Goal: Task Accomplishment & Management: Manage account settings

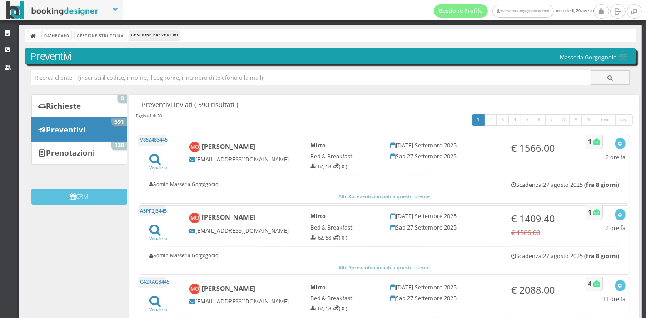
scroll to position [44, 0]
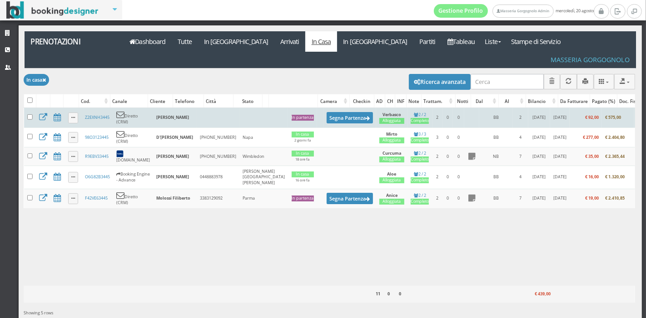
click at [93, 108] on td "Z2EXNH3445" at bounding box center [96, 118] width 31 height 20
click at [93, 114] on link "Z2EXNH3445" at bounding box center [97, 117] width 25 height 6
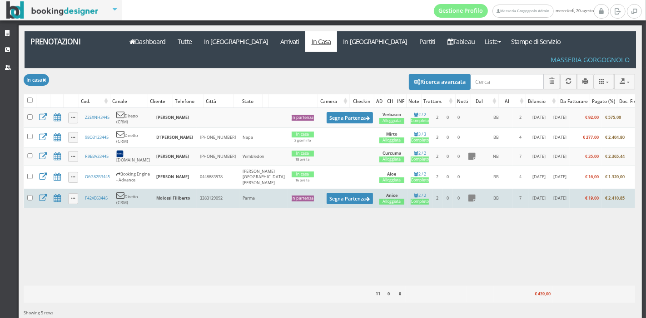
click at [94, 189] on td "F42VE63445" at bounding box center [96, 199] width 31 height 20
click at [95, 195] on link "F42VE63445" at bounding box center [96, 198] width 23 height 6
click at [99, 195] on link "F42VE63445" at bounding box center [96, 198] width 23 height 6
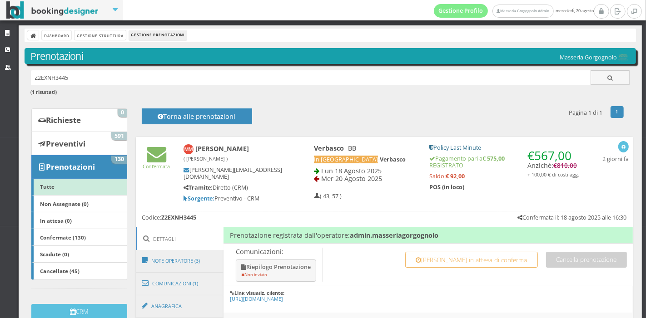
click at [184, 157] on small "( Carapucci Claudia )" at bounding box center [205, 158] width 44 height 7
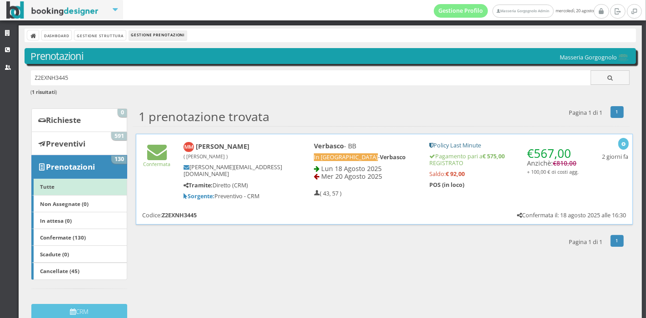
scroll to position [13, 0]
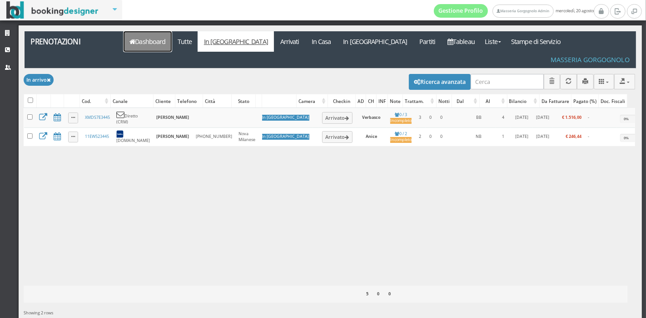
click at [145, 35] on link "Dashboard" at bounding box center [147, 41] width 48 height 20
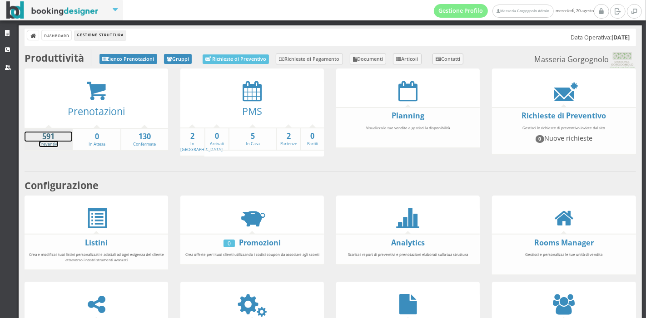
click at [49, 134] on strong "591" at bounding box center [49, 137] width 48 height 10
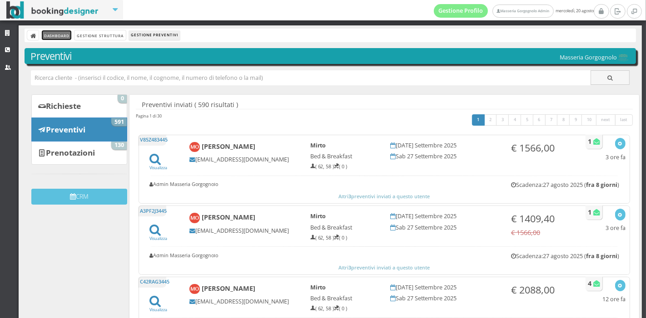
click at [62, 38] on link "Dashboard" at bounding box center [57, 35] width 30 height 10
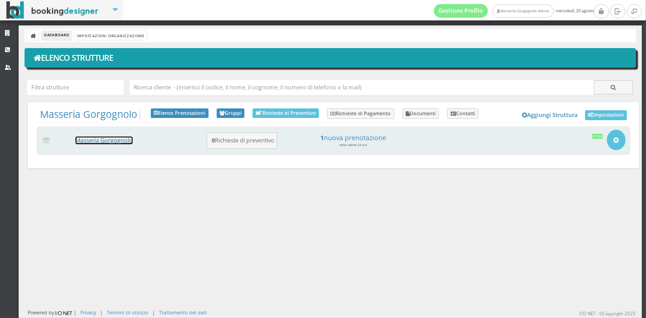
click at [112, 141] on link "Masseria Gorgognolo" at bounding box center [103, 141] width 57 height 8
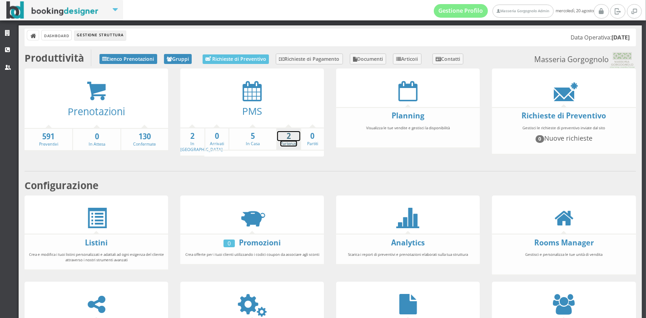
click at [284, 143] on link "2 Partenze" at bounding box center [288, 139] width 23 height 16
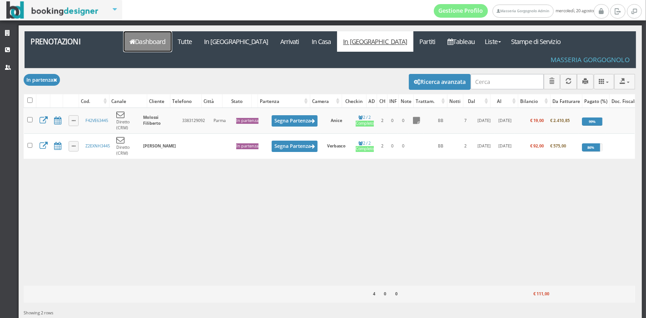
click at [154, 47] on link "Dashboard" at bounding box center [147, 41] width 48 height 20
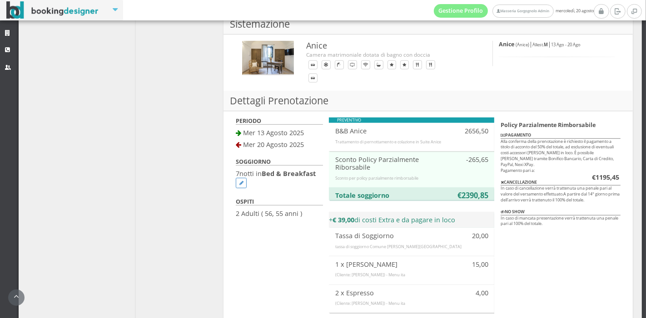
scroll to position [399, 0]
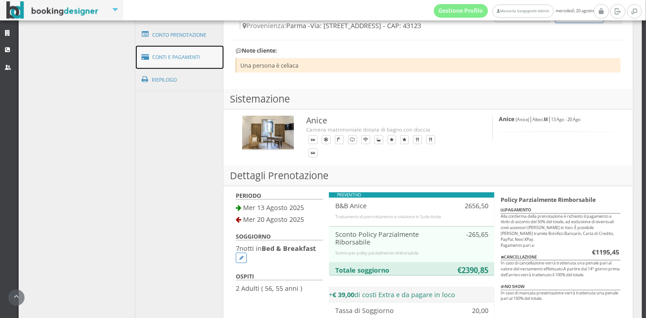
click at [187, 64] on link "Conti e Pagamenti" at bounding box center [180, 57] width 88 height 23
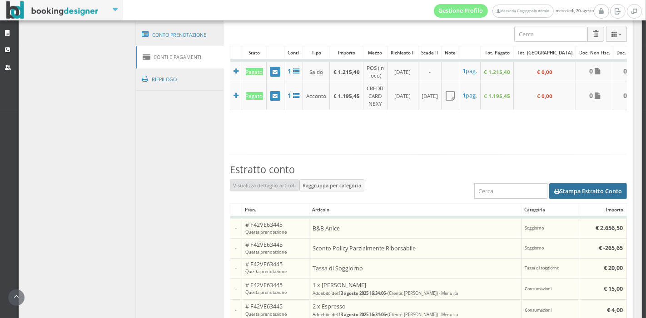
click at [565, 198] on button "Stampa Estratto Conto" at bounding box center [588, 190] width 78 height 15
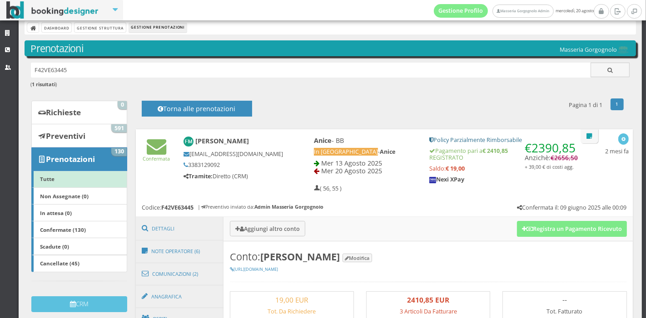
scroll to position [0, 0]
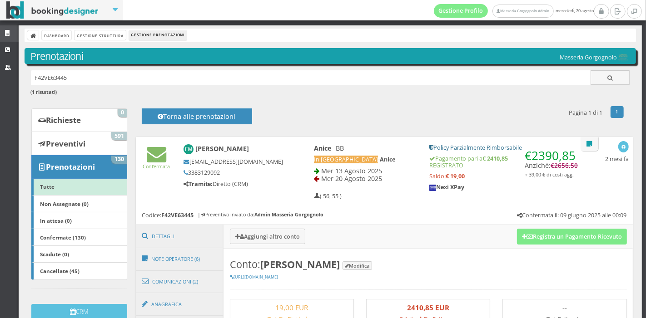
click at [7, 33] on icon at bounding box center [8, 33] width 7 height 6
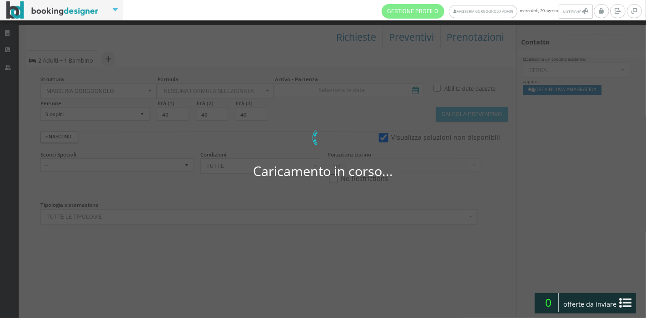
select select
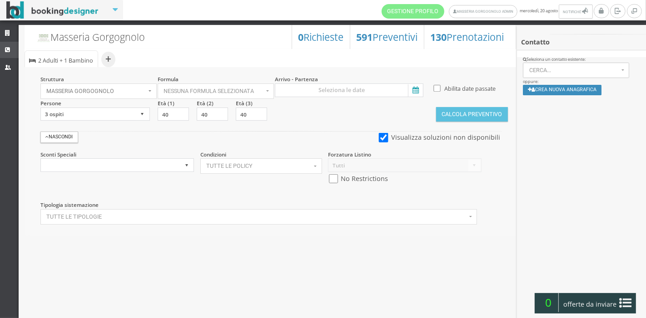
click at [7, 51] on icon at bounding box center [8, 50] width 7 height 6
select select
click at [7, 41] on link "Strutture" at bounding box center [9, 33] width 19 height 16
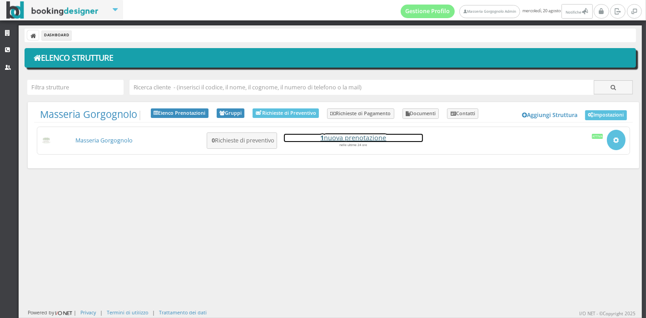
click at [344, 138] on h4 "1 nuova prenotazione" at bounding box center [353, 138] width 139 height 8
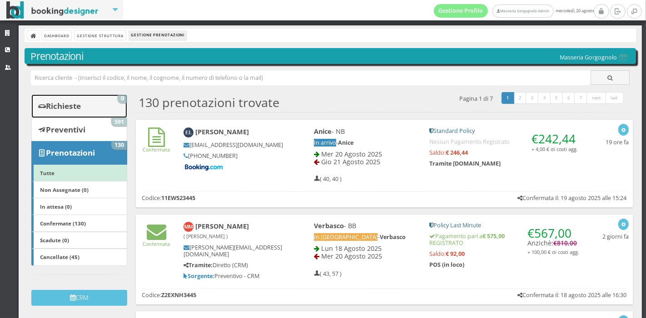
click at [92, 102] on link "Richieste 0" at bounding box center [79, 106] width 96 height 24
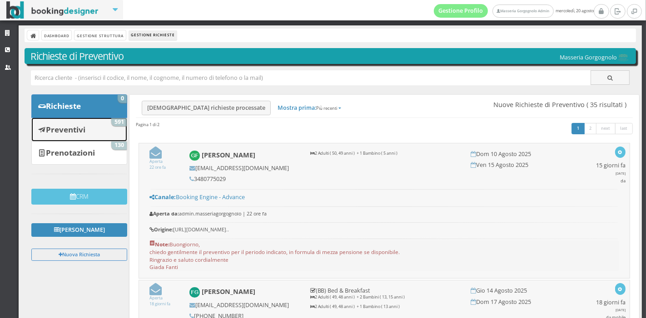
drag, startPoint x: 0, startPoint y: 0, endPoint x: 79, endPoint y: 125, distance: 148.1
click at [79, 125] on b "Preventivi" at bounding box center [65, 129] width 39 height 10
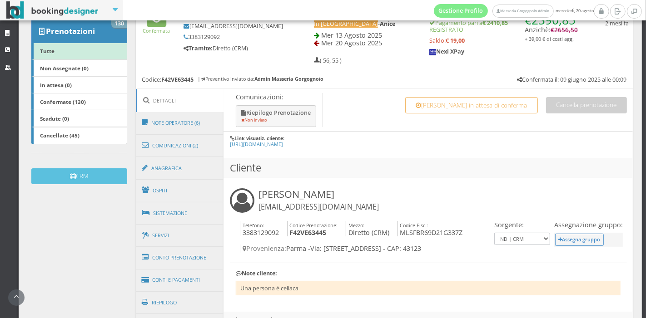
scroll to position [244, 0]
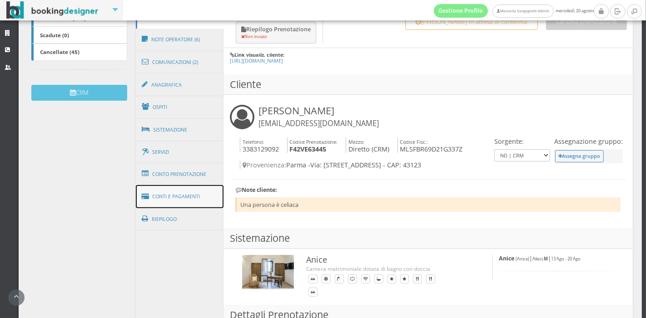
click at [203, 198] on link "Conti e Pagamenti" at bounding box center [180, 196] width 88 height 23
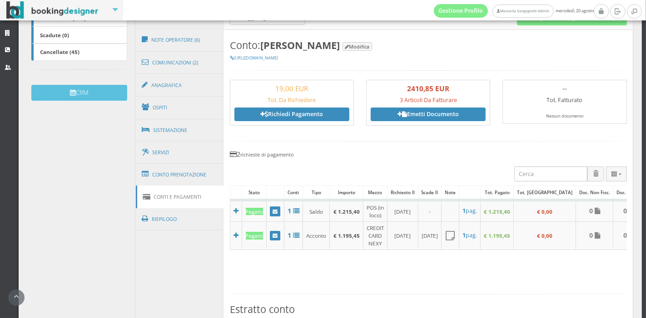
scroll to position [124, 0]
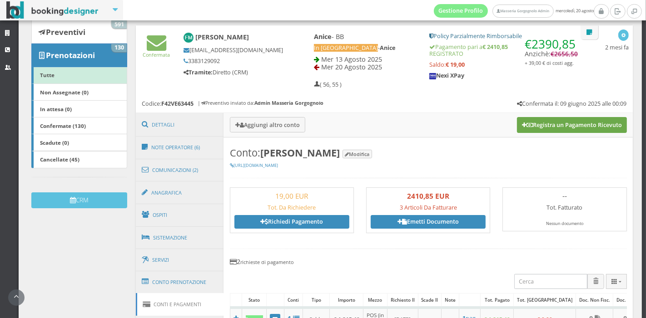
click at [530, 128] on button "Registra un Pagamento Ricevuto" at bounding box center [572, 124] width 110 height 15
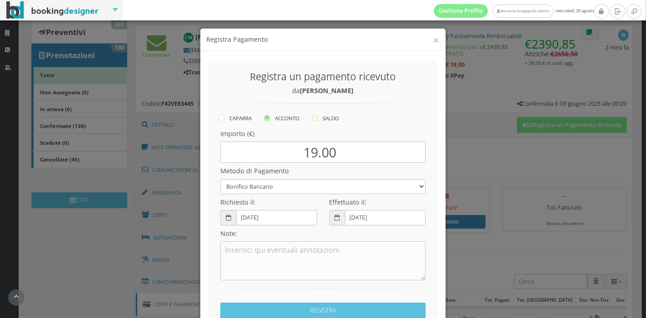
click at [325, 117] on label "SALDO" at bounding box center [324, 118] width 27 height 11
radio input "true"
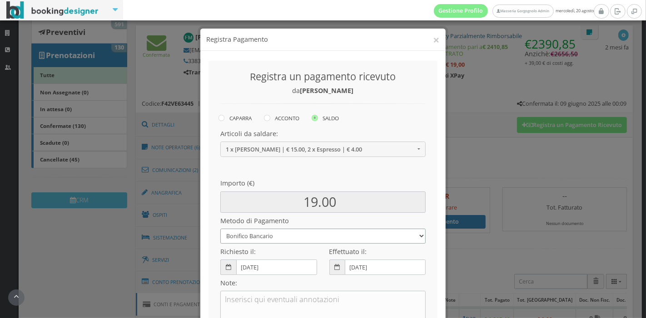
click at [322, 229] on select "Bonifico Bancario Carta di Credito Pay By Link Contanti Assegno Bancario Assegn…" at bounding box center [322, 236] width 205 height 15
select select
click at [220, 229] on select "Bonifico Bancario Carta di Credito Pay By Link Contanti Assegno Bancario Assegn…" at bounding box center [322, 236] width 205 height 15
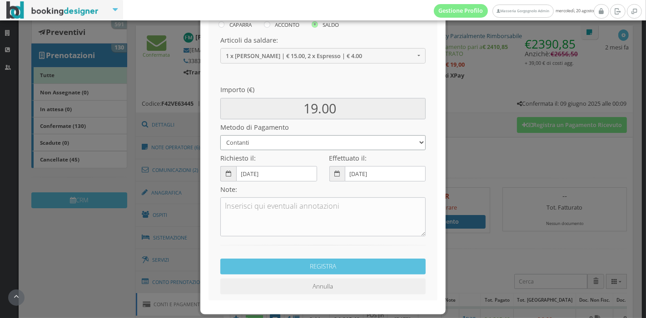
scroll to position [103, 0]
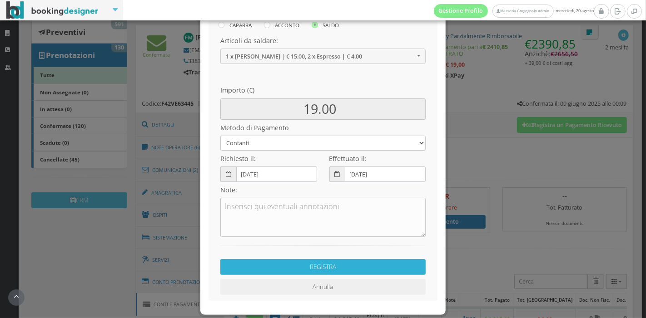
click at [309, 265] on button "REGISTRA" at bounding box center [322, 267] width 205 height 16
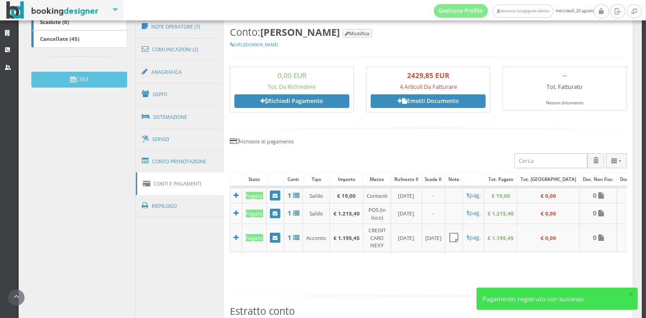
scroll to position [92, 0]
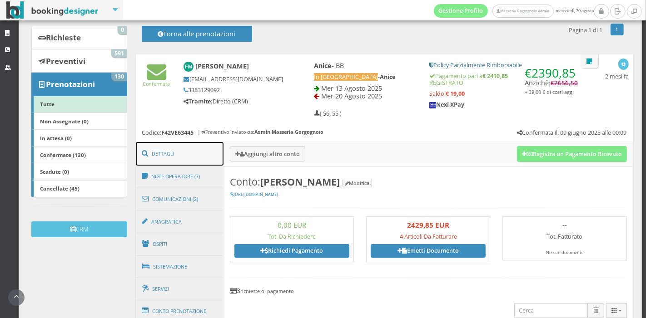
click at [192, 163] on link "Dettagli" at bounding box center [180, 154] width 88 height 24
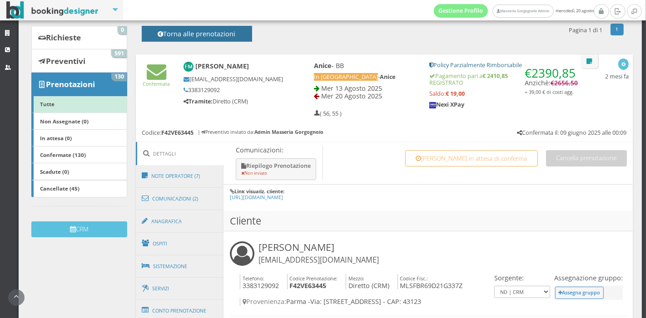
click at [205, 33] on h4 "Torna alle prenotazioni" at bounding box center [197, 37] width 90 height 14
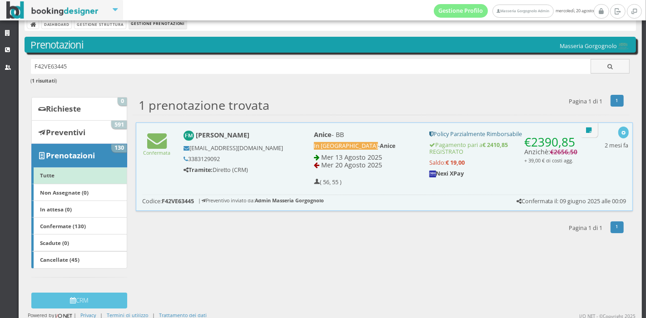
scroll to position [13, 0]
click at [117, 26] on link "Gestione Struttura" at bounding box center [99, 24] width 51 height 10
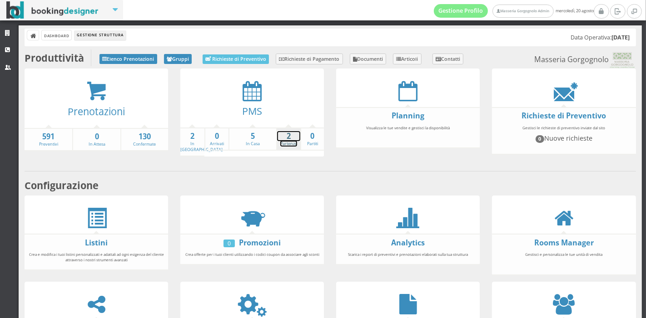
click at [277, 141] on link "2 Partenze" at bounding box center [288, 139] width 23 height 16
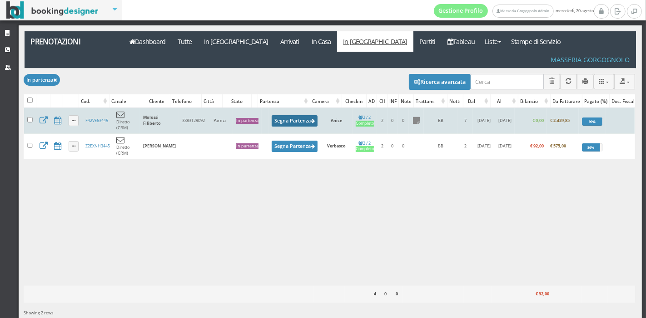
click at [289, 115] on button "Segna Partenza" at bounding box center [294, 120] width 46 height 11
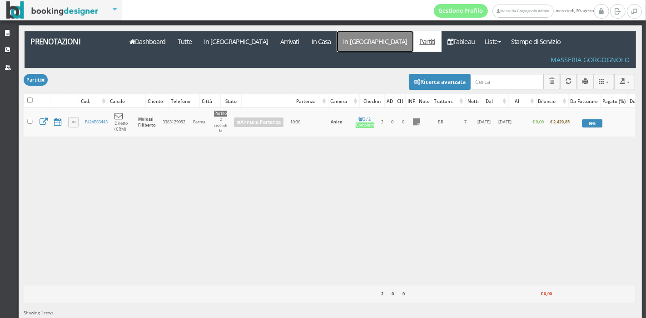
click at [337, 46] on link "In [GEOGRAPHIC_DATA]" at bounding box center [375, 41] width 76 height 20
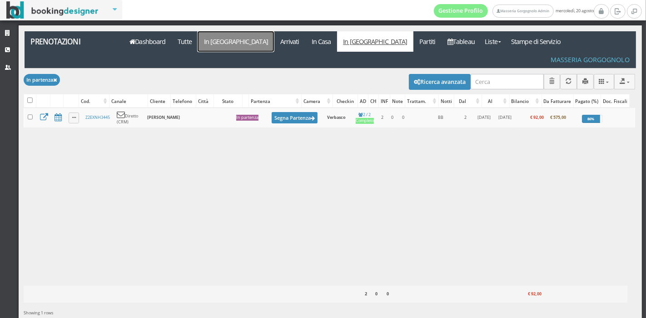
click at [229, 41] on link "In [GEOGRAPHIC_DATA]" at bounding box center [235, 41] width 76 height 20
